Goal: Register for event/course

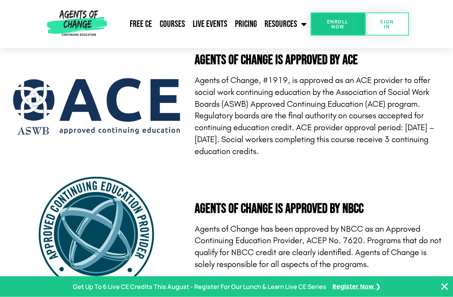
scroll to position [2130, 0]
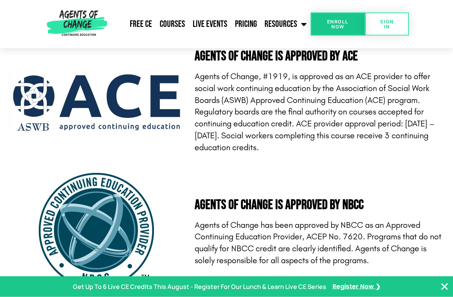
click at [342, 29] on span "Enroll Now" at bounding box center [338, 24] width 30 height 10
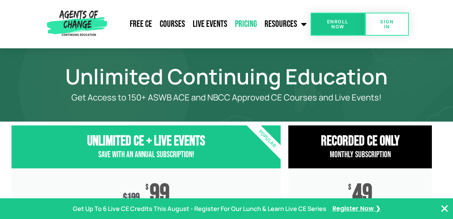
click at [134, 26] on link "Free CE" at bounding box center [141, 24] width 30 height 19
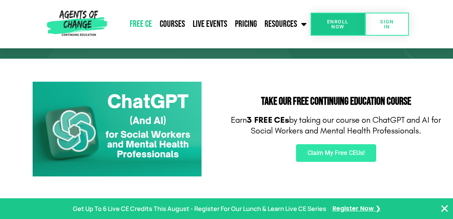
scroll to position [103, 0]
click at [352, 153] on span "Claim My Free CEUs!" at bounding box center [336, 154] width 57 height 6
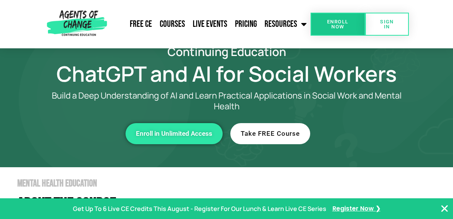
scroll to position [20, 0]
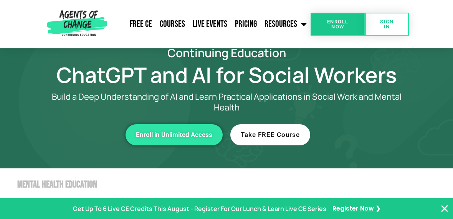
click at [297, 137] on span "Take FREE Course" at bounding box center [270, 135] width 59 height 7
